Goal: Check status: Check status

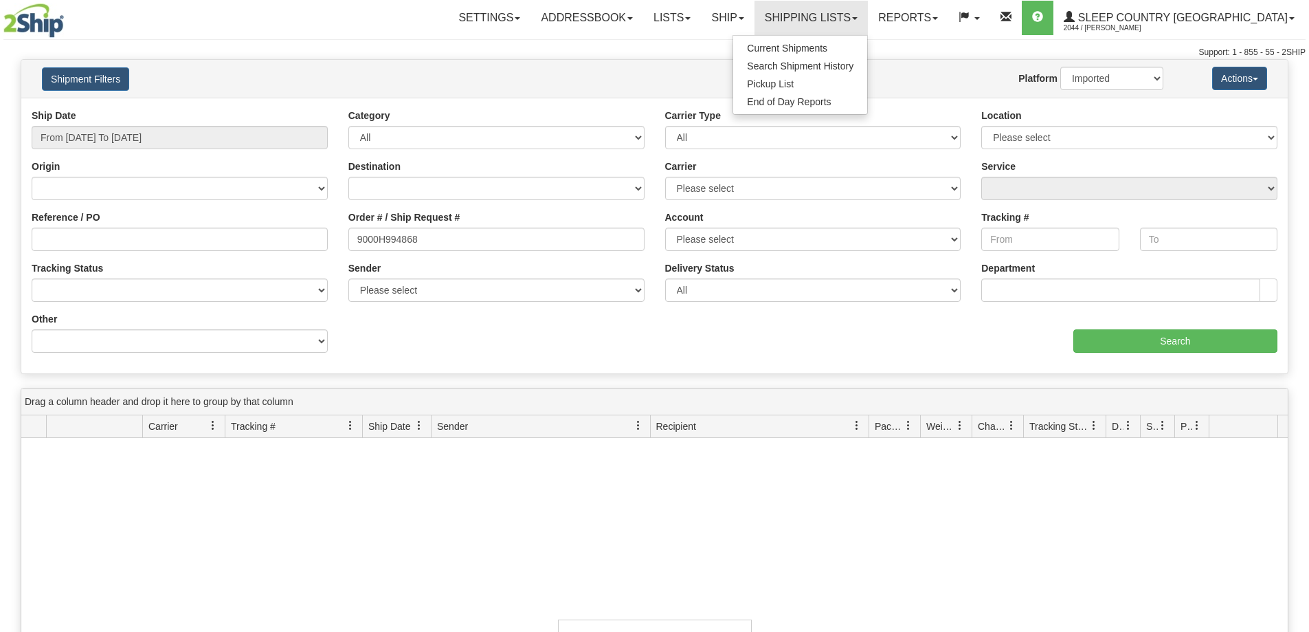
select select "1"
click at [845, 62] on span "Search Shipment History" at bounding box center [800, 65] width 107 height 11
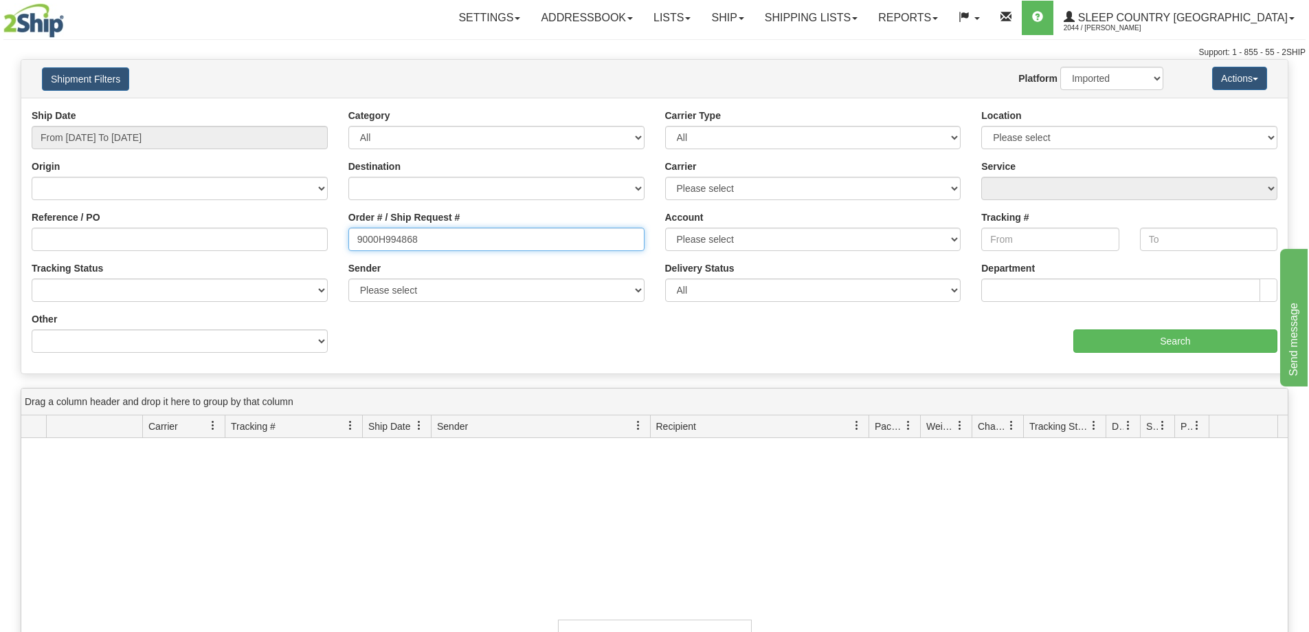
drag, startPoint x: 454, startPoint y: 240, endPoint x: 322, endPoint y: 244, distance: 132.0
click at [322, 109] on div "Reference / PO Order # / Ship Request # 9000H994868 Account Please select Canad…" at bounding box center [654, 109] width 1266 height 0
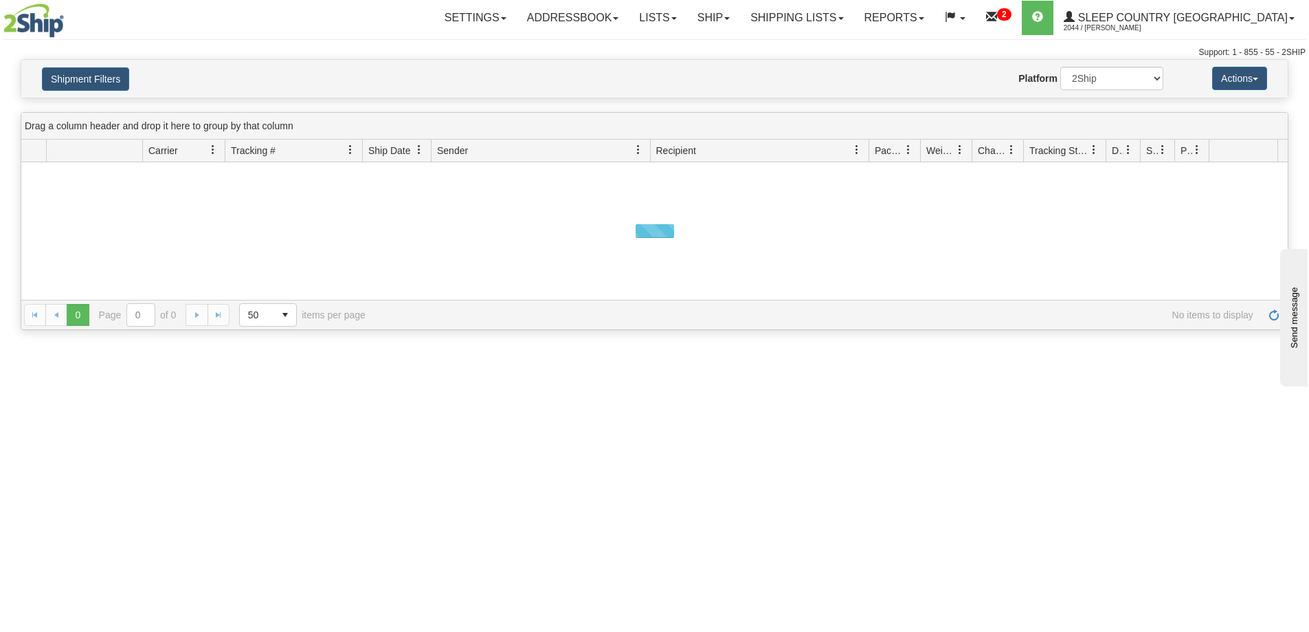
click at [87, 83] on button "Shipment Filters" at bounding box center [85, 78] width 87 height 23
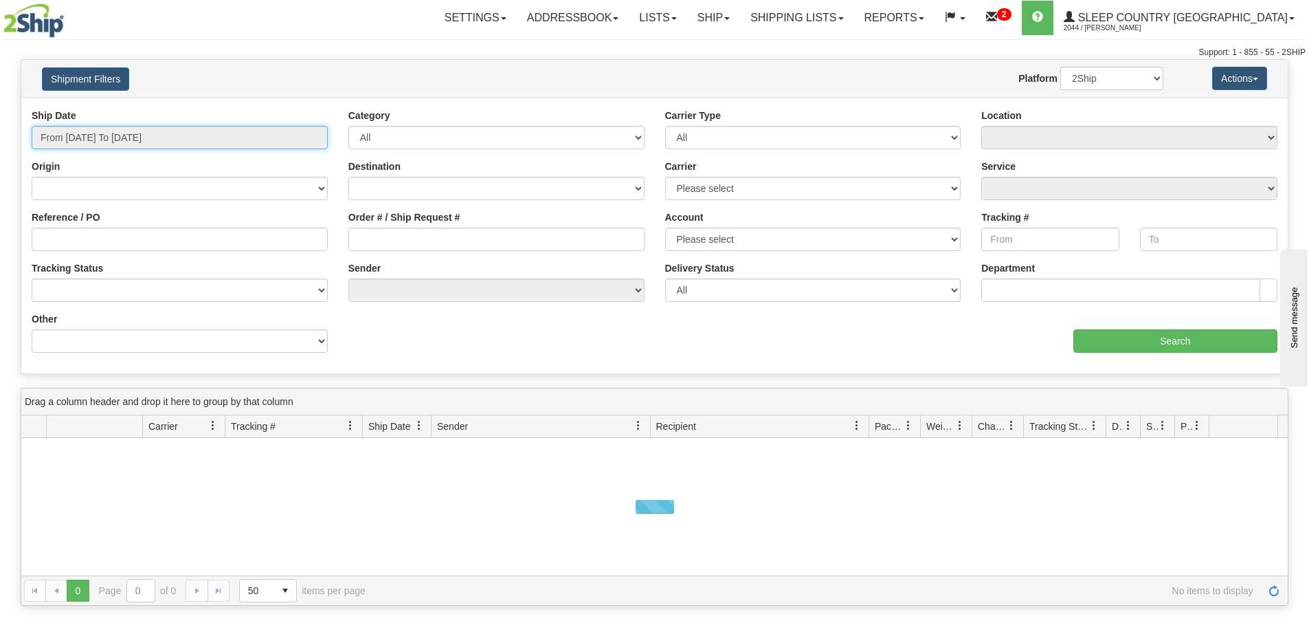
drag, startPoint x: 93, startPoint y: 138, endPoint x: 93, endPoint y: 148, distance: 9.6
click at [93, 139] on input "From [DATE] To [DATE]" at bounding box center [180, 137] width 296 height 23
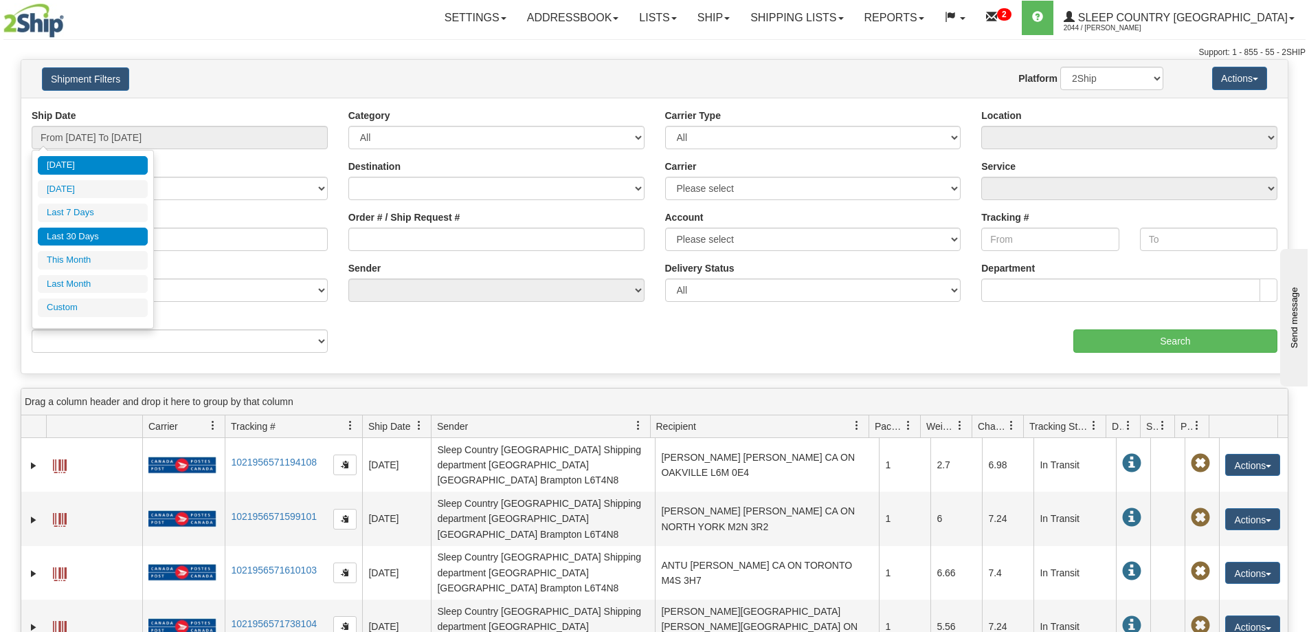
click at [74, 239] on li "Last 30 Days" at bounding box center [93, 236] width 110 height 19
type input "From [DATE] To [DATE]"
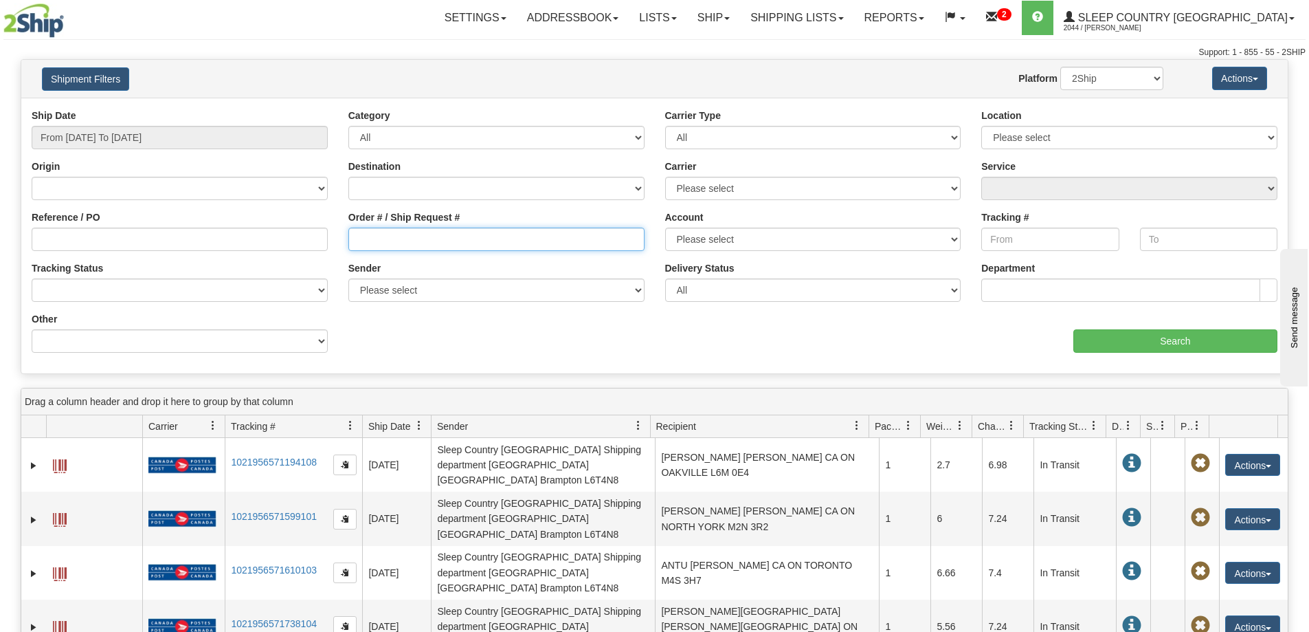
click at [406, 245] on input "Order # / Ship Request #" at bounding box center [496, 238] width 296 height 23
paste input "9000H967762"
type input "9000H967762"
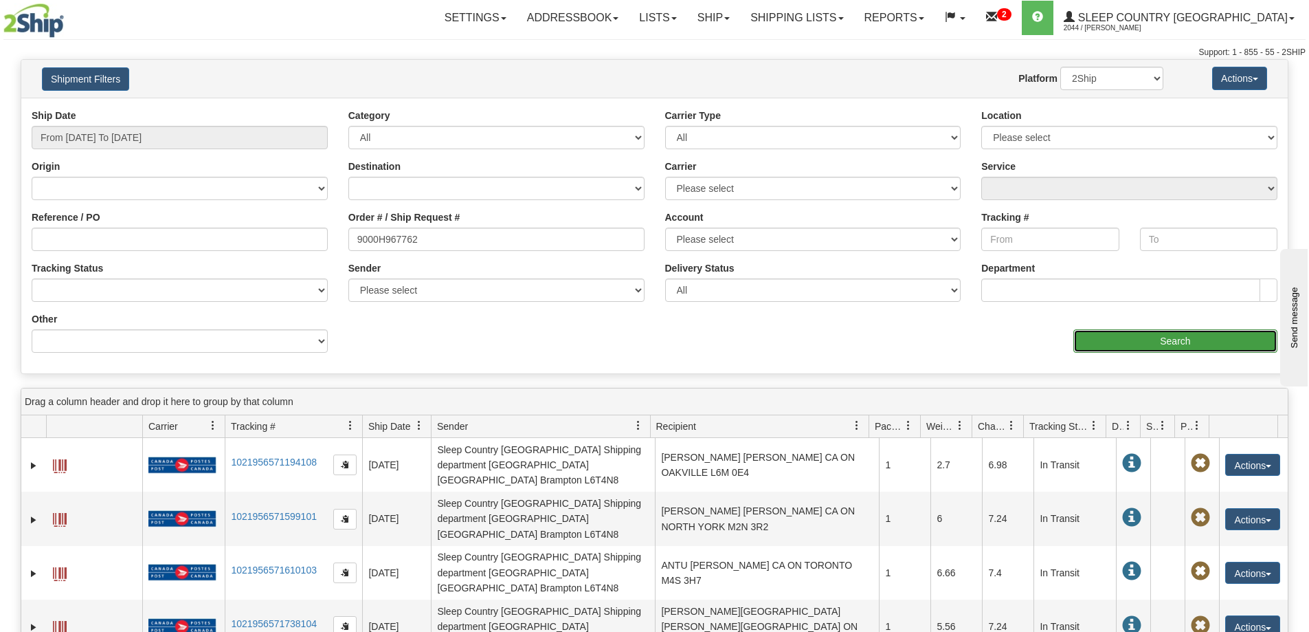
click at [1156, 336] on input "Search" at bounding box center [1175, 340] width 204 height 23
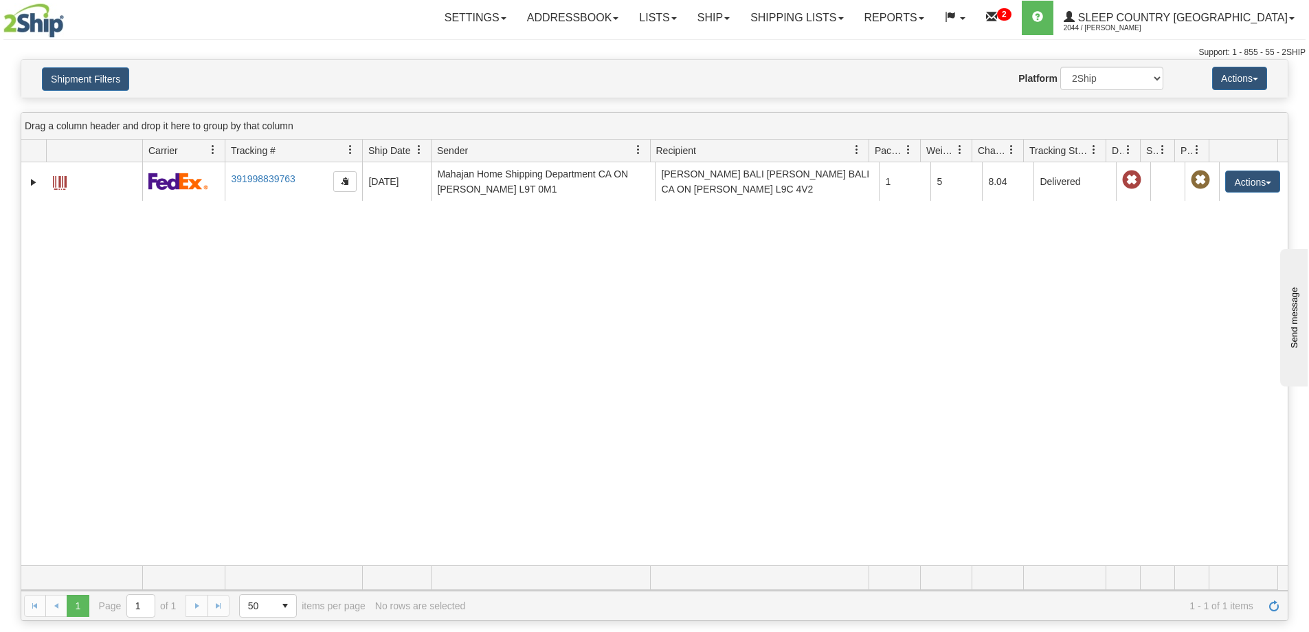
click at [1088, 389] on div "31408672 2044 391998839763 [DATE] [DATE] 03:09:42 PM [PERSON_NAME] Home Shippin…" at bounding box center [654, 363] width 1266 height 403
click at [975, 431] on div "31408672 2044 391998839763 [DATE] [DATE] 03:09:42 PM [PERSON_NAME] Home Shippin…" at bounding box center [654, 363] width 1266 height 403
click at [1135, 67] on select "2Ship Imported" at bounding box center [1111, 78] width 103 height 23
click at [1060, 67] on select "2Ship Imported" at bounding box center [1111, 78] width 103 height 23
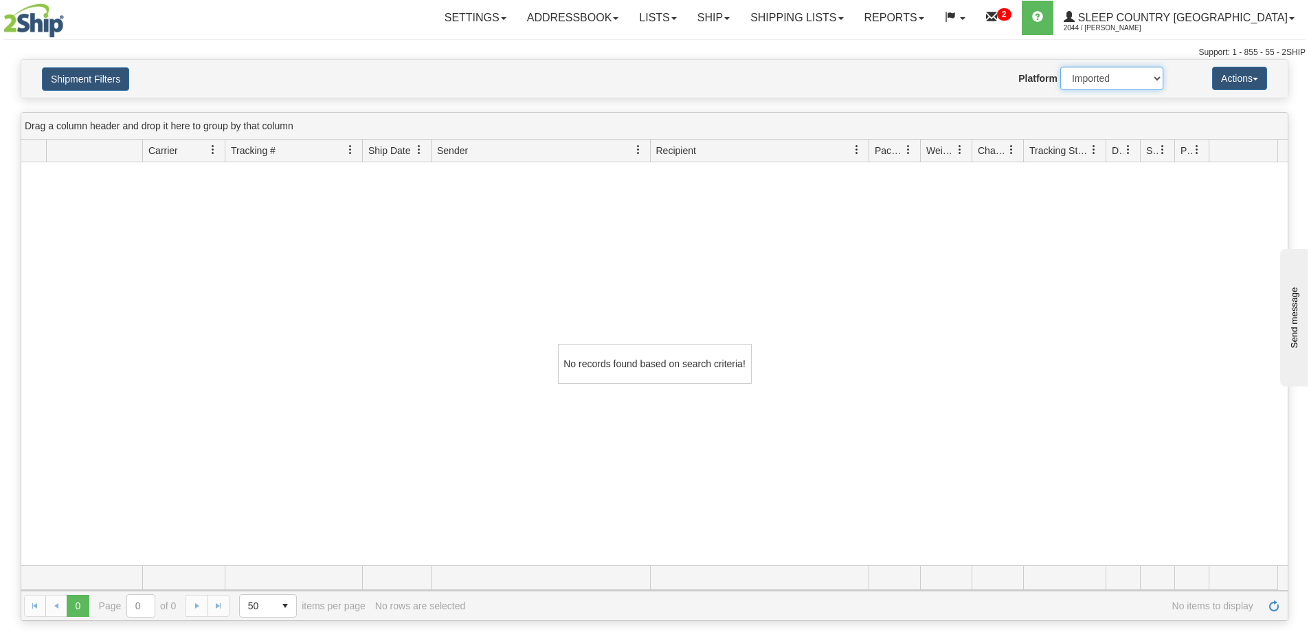
drag, startPoint x: 1104, startPoint y: 73, endPoint x: 1102, endPoint y: 82, distance: 9.7
click at [1104, 73] on select "2Ship Imported" at bounding box center [1111, 78] width 103 height 23
select select "0"
click at [1060, 67] on select "2Ship Imported" at bounding box center [1111, 78] width 103 height 23
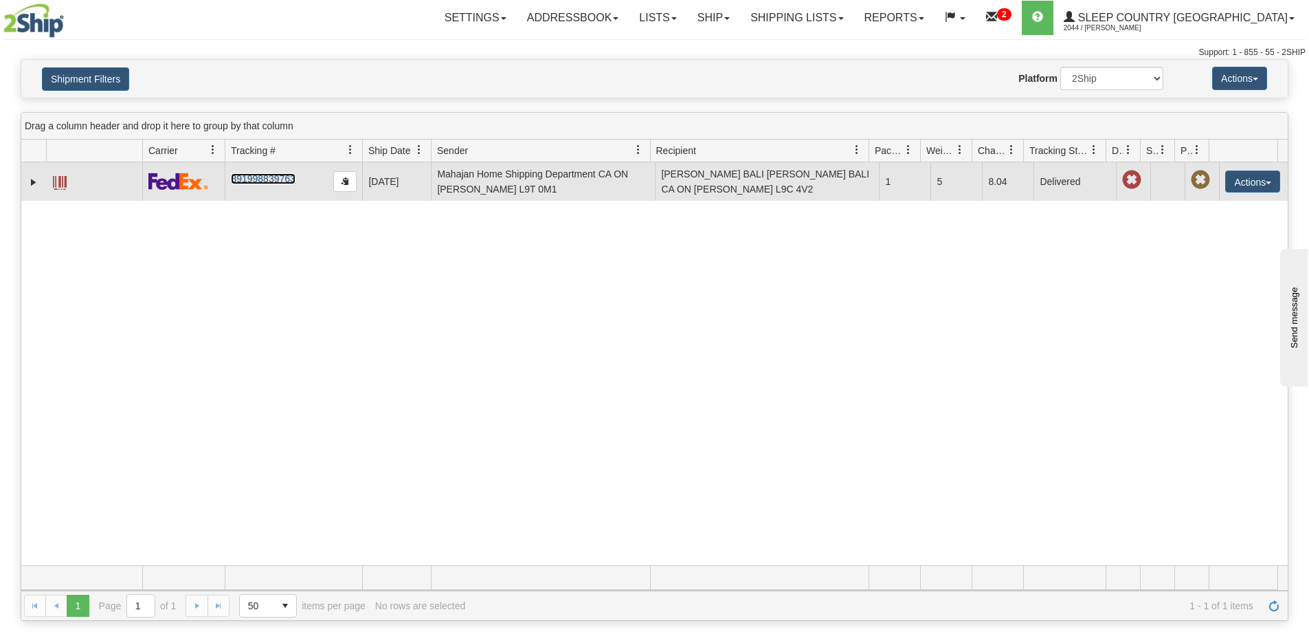
click at [271, 176] on link "391998839763" at bounding box center [263, 178] width 64 height 11
